Goal: Information Seeking & Learning: Learn about a topic

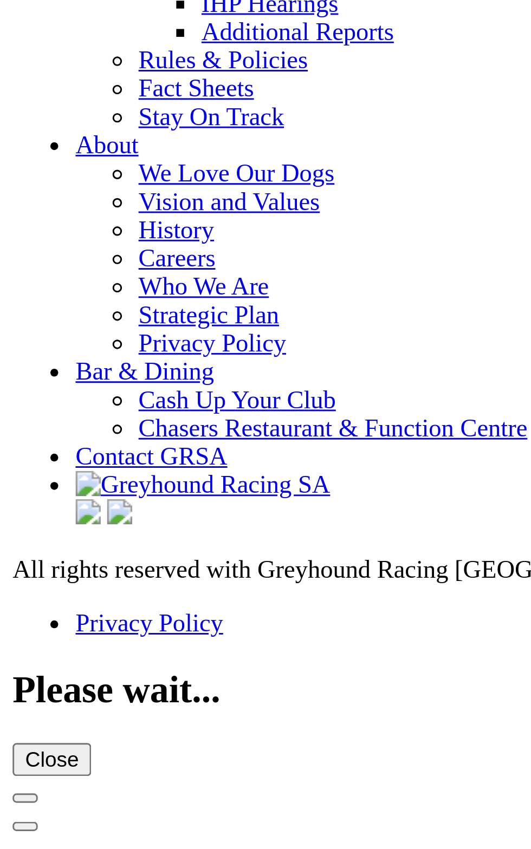
scroll to position [3603, 0]
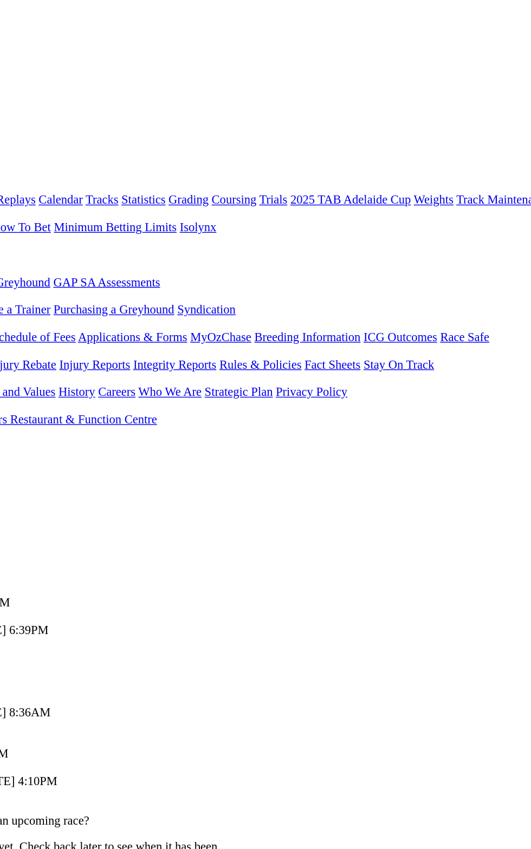
click at [17, 453] on link "S" at bounding box center [14, 457] width 5 height 9
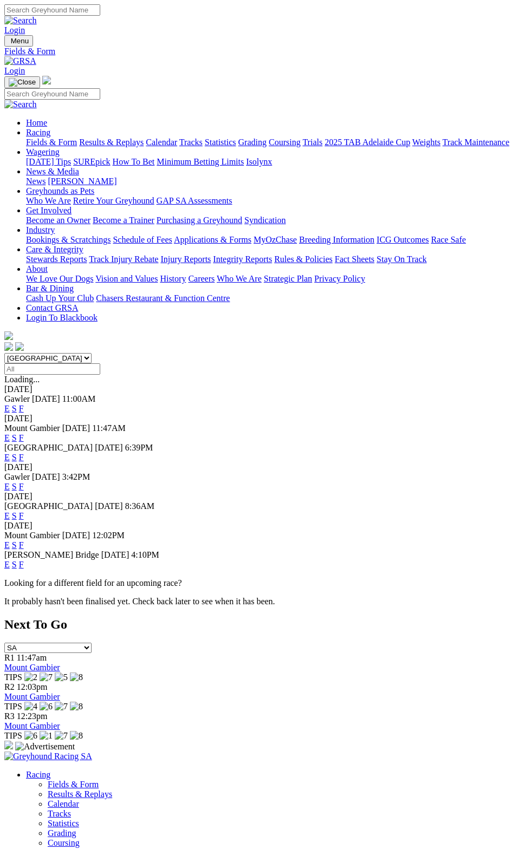
click at [24, 433] on link "F" at bounding box center [21, 437] width 5 height 9
click at [24, 453] on link "F" at bounding box center [21, 457] width 5 height 9
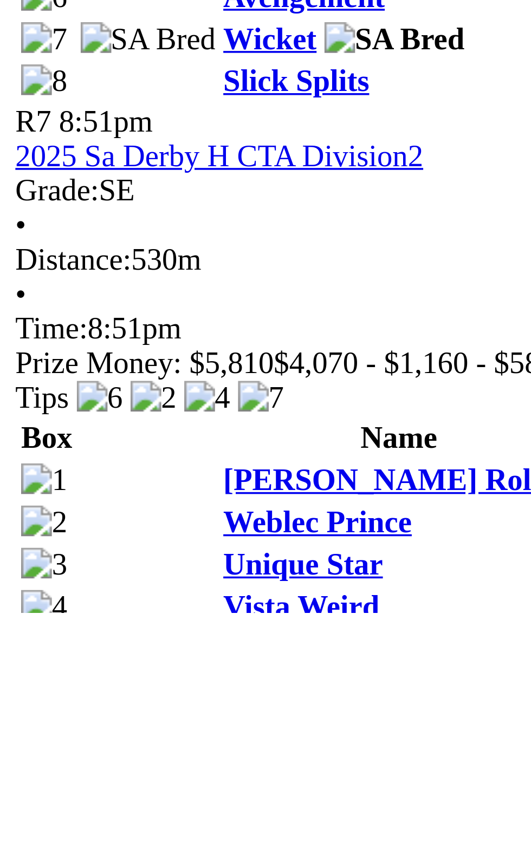
scroll to position [926, 0]
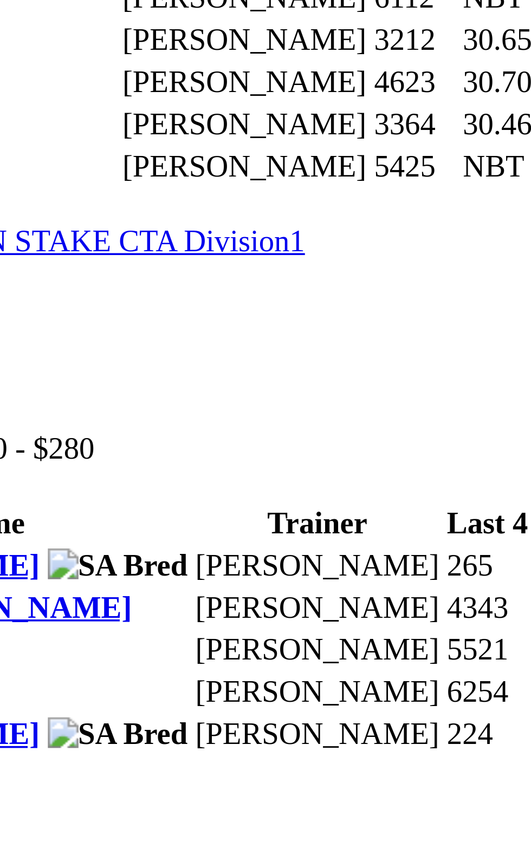
scroll to position [715, 0]
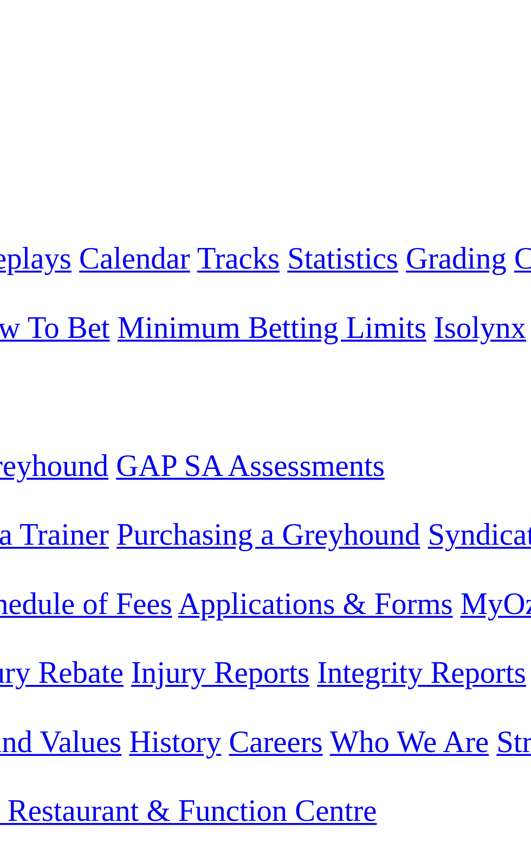
click at [288, 594] on th "Odds" at bounding box center [300, 599] width 25 height 11
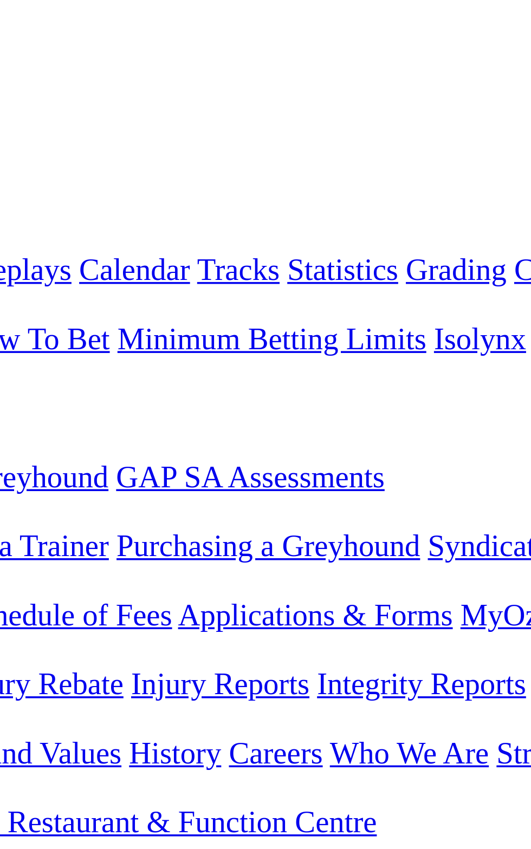
scroll to position [0, 0]
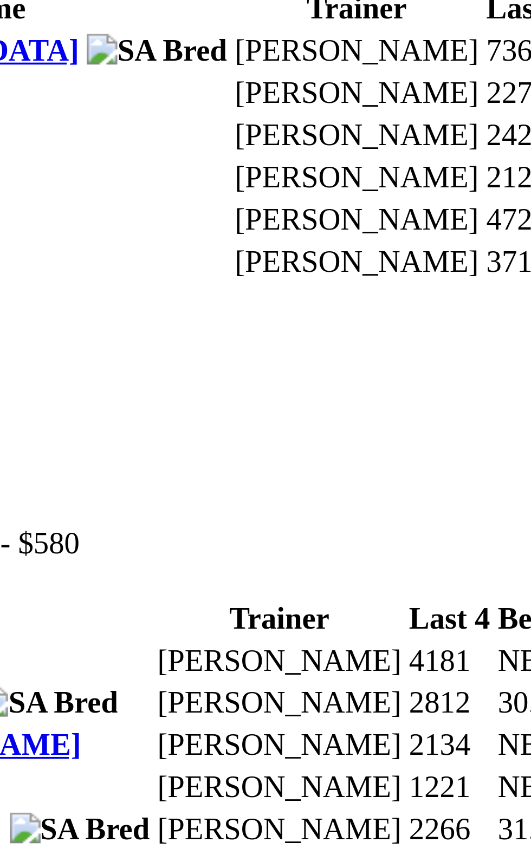
scroll to position [422, 0]
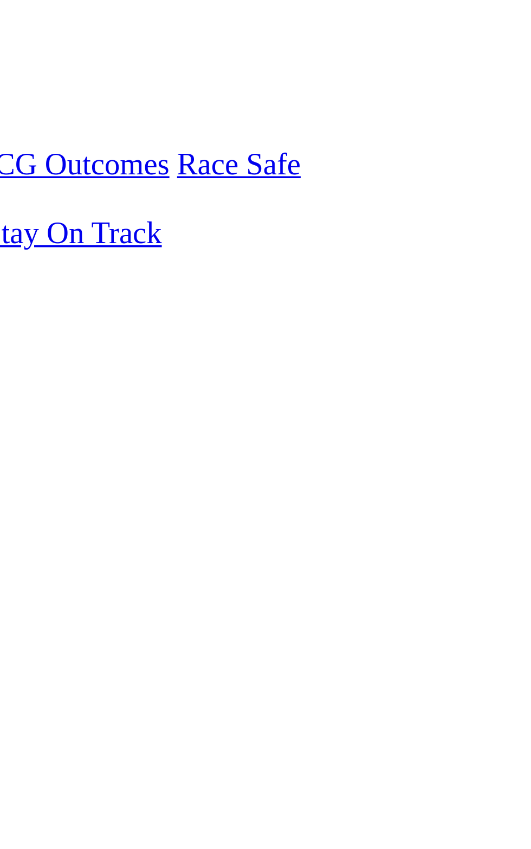
scroll to position [193, 0]
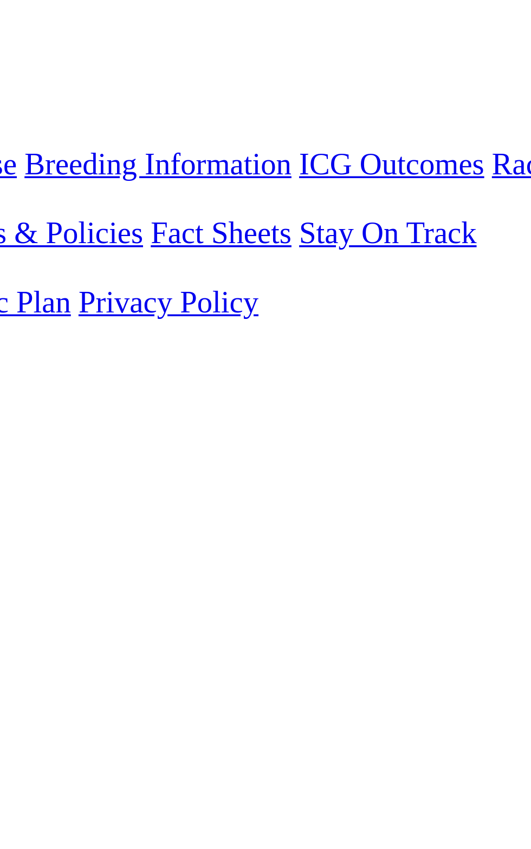
click at [248, 726] on td "Ron Schadow" at bounding box center [213, 731] width 70 height 11
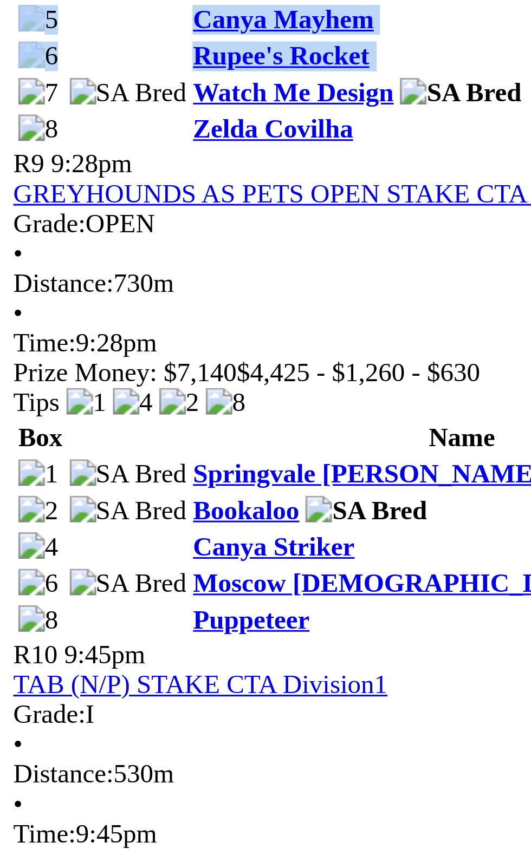
scroll to position [1620, 0]
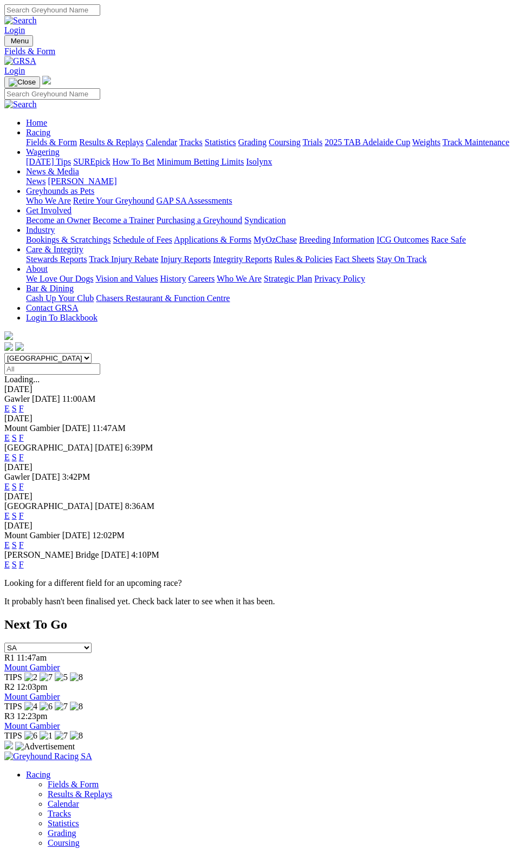
click at [24, 482] on link "F" at bounding box center [21, 486] width 5 height 9
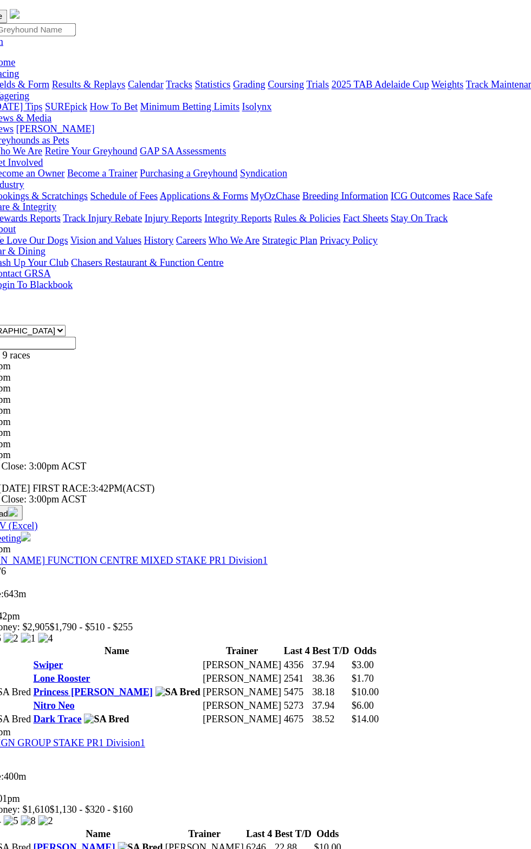
scroll to position [3, 0]
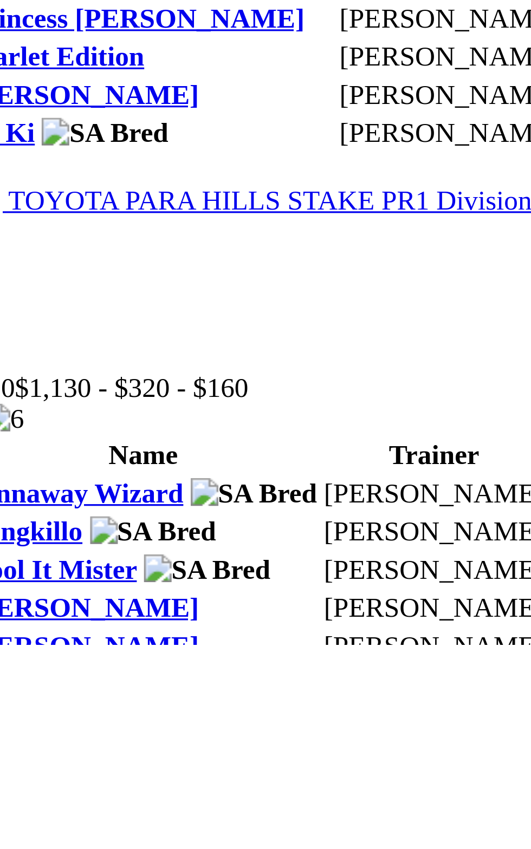
scroll to position [185, 0]
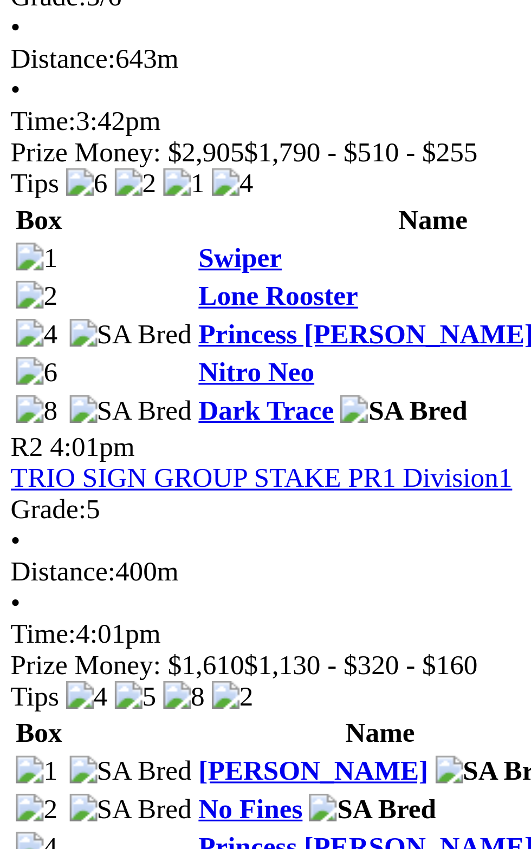
scroll to position [552, 0]
